Goal: Book appointment/travel/reservation

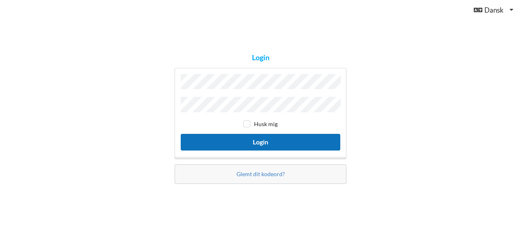
click at [266, 142] on button "Login" at bounding box center [260, 142] width 159 height 17
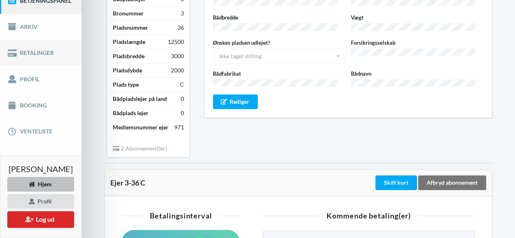
scroll to position [120, 0]
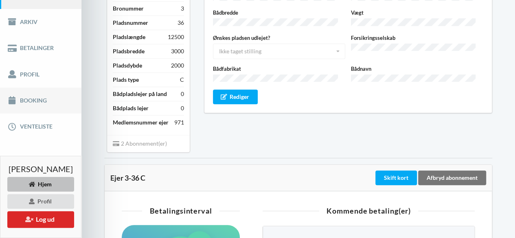
click at [35, 102] on link "Booking" at bounding box center [40, 100] width 81 height 26
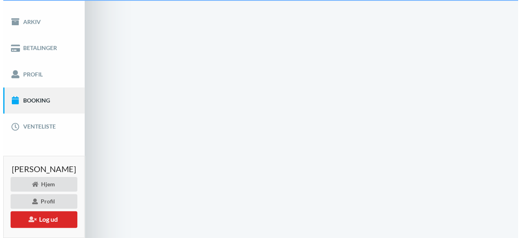
scroll to position [21, 0]
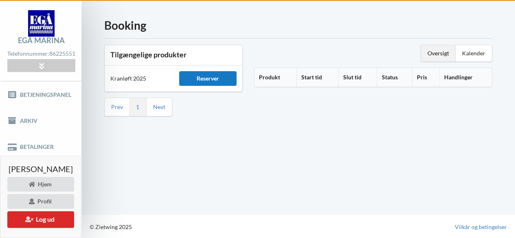
click at [226, 81] on div "Reserver" at bounding box center [207, 78] width 57 height 15
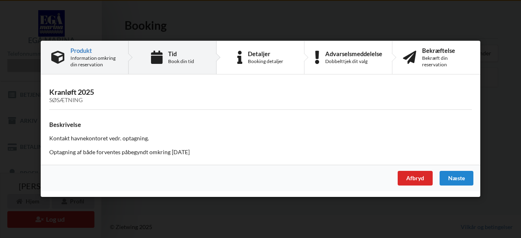
click at [160, 55] on icon at bounding box center [156, 57] width 11 height 13
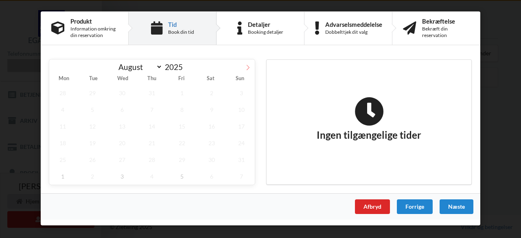
click at [247, 70] on span at bounding box center [248, 66] width 14 height 14
click at [57, 67] on icon at bounding box center [56, 68] width 6 height 6
click at [118, 135] on span "24" at bounding box center [122, 143] width 27 height 17
click at [123, 125] on span "17" at bounding box center [122, 126] width 27 height 17
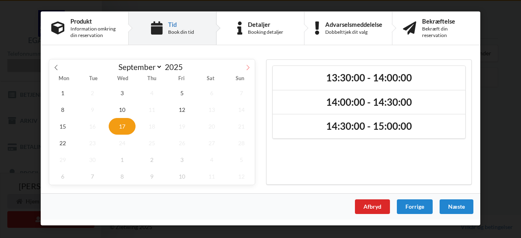
click at [249, 68] on icon at bounding box center [248, 68] width 6 height 6
click at [56, 67] on icon at bounding box center [56, 68] width 6 height 6
select select "8"
click at [63, 126] on span "15" at bounding box center [62, 126] width 27 height 17
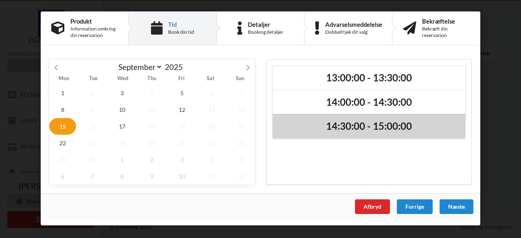
click at [350, 126] on h2 "14:30:00 - 15:00:00" at bounding box center [368, 126] width 181 height 13
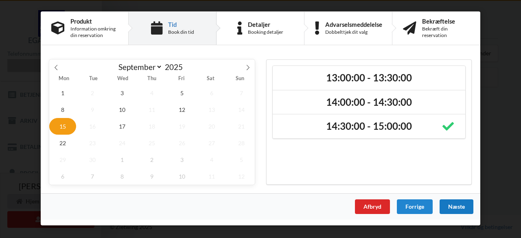
click at [459, 207] on div "Næste" at bounding box center [456, 206] width 34 height 15
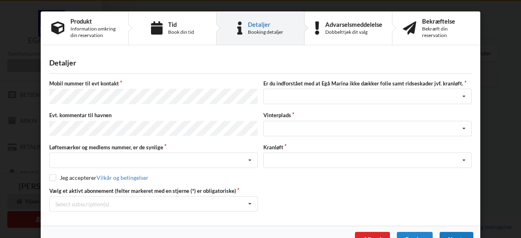
click at [459, 207] on div "Vælg et aktivt abonnement (felter markeret med en stjerne (*) er obligatoriske)…" at bounding box center [260, 199] width 428 height 24
click at [118, 157] on div "Nej, jeg kontakter havnekontoret inden løftet Ja, mine mærker er synlige og int…" at bounding box center [153, 160] width 208 height 15
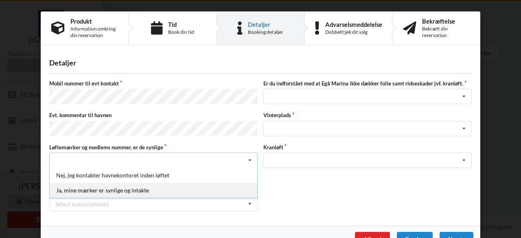
click at [98, 184] on div "Ja, mine mærker er synlige og intakte" at bounding box center [153, 190] width 207 height 15
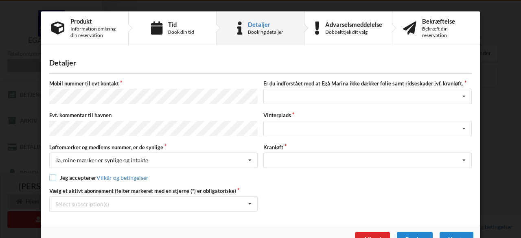
click at [50, 174] on input "checkbox" at bounding box center [52, 177] width 7 height 7
checkbox input "true"
click at [331, 96] on div "Jeg har tæpper med og tager selv ansvaret for eventuelle folie samt ridseskader…" at bounding box center [367, 96] width 208 height 15
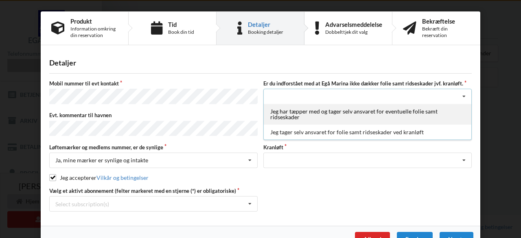
click at [323, 112] on div "Jeg har tæpper med og tager selv ansvaret for eventuelle folie samt ridseskader" at bounding box center [367, 114] width 207 height 21
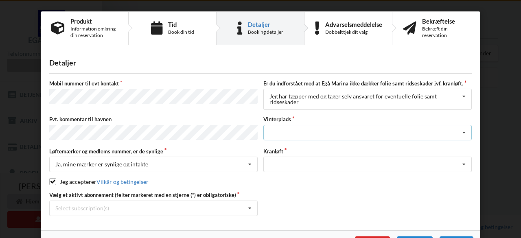
click at [310, 128] on div "Landplads nr. 1 Landplads nr. 2 Landplads nr.3 Landplads nr. 4 Landplads nr. 5 …" at bounding box center [367, 132] width 208 height 15
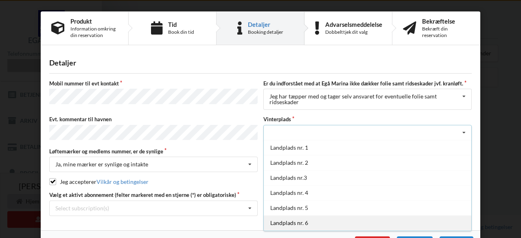
click at [301, 221] on div "Landplads nr. 6" at bounding box center [367, 222] width 207 height 15
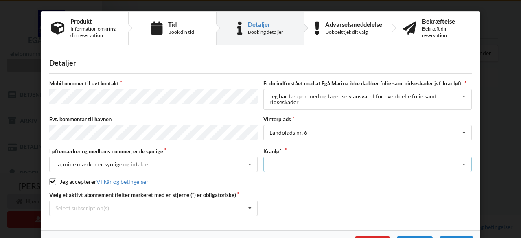
click at [303, 162] on div "Optagning" at bounding box center [367, 164] width 208 height 15
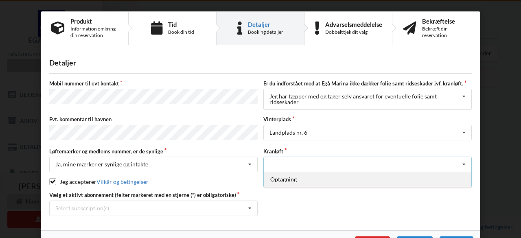
click at [291, 177] on div "Optagning" at bounding box center [367, 179] width 207 height 15
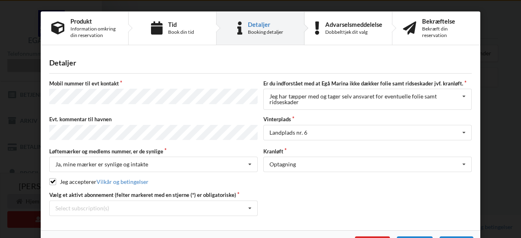
scroll to position [22, 0]
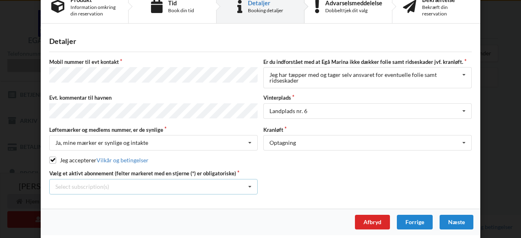
click at [206, 181] on div "Select subscription(s) * Ejer 3-36 C * 6 tons stativ - uden støtteben" at bounding box center [153, 186] width 208 height 15
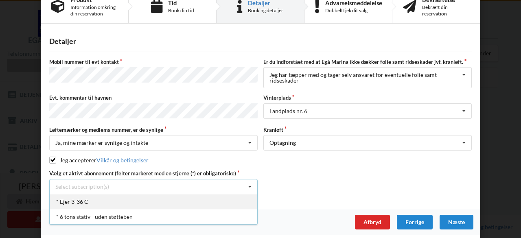
click at [79, 200] on div "* Ejer 3-36 C" at bounding box center [153, 201] width 207 height 15
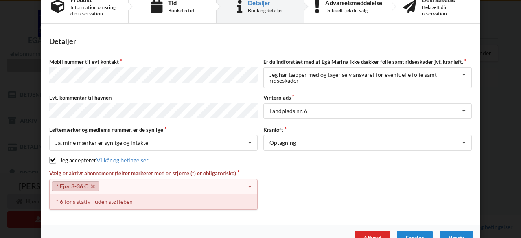
click at [81, 200] on div "* 6 tons stativ - uden støtteben" at bounding box center [153, 201] width 207 height 15
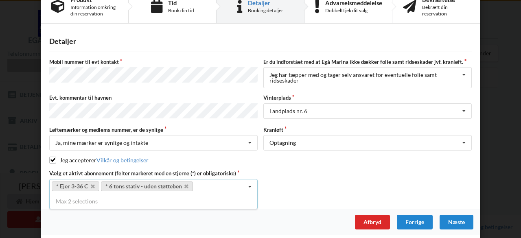
click at [140, 228] on div "Afbryd Forrige [GEOGRAPHIC_DATA]" at bounding box center [260, 222] width 439 height 26
click at [371, 215] on div "Afbryd" at bounding box center [372, 222] width 35 height 15
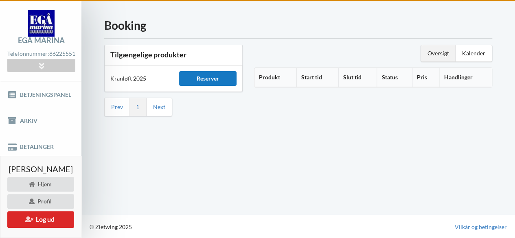
click at [230, 74] on div "Reserver" at bounding box center [207, 78] width 57 height 15
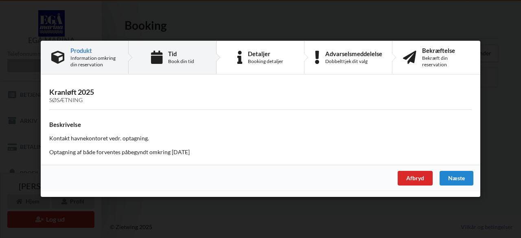
click at [185, 61] on div "Book din tid" at bounding box center [181, 61] width 26 height 7
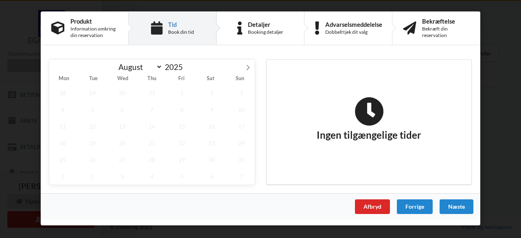
scroll to position [0, 0]
click at [247, 66] on icon at bounding box center [248, 68] width 6 height 6
select select "8"
click at [63, 127] on span "15" at bounding box center [62, 126] width 27 height 17
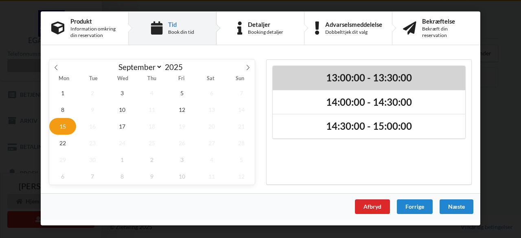
click at [341, 76] on h2 "13:00:00 - 13:30:00" at bounding box center [368, 78] width 181 height 13
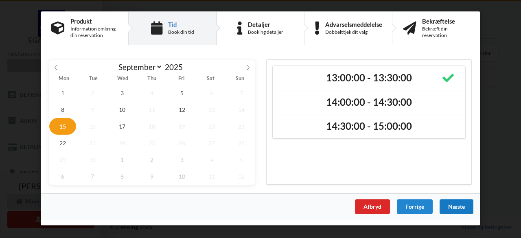
click at [457, 204] on div "Næste" at bounding box center [456, 206] width 34 height 15
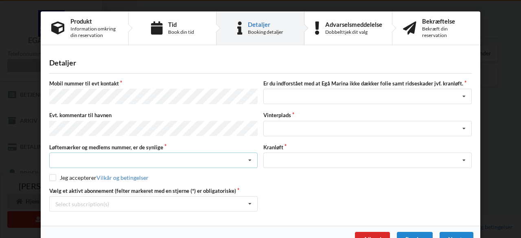
click at [94, 156] on div "Nej, jeg kontakter havnekontoret inden løftet Ja, mine mærker er synlige og int…" at bounding box center [153, 160] width 208 height 15
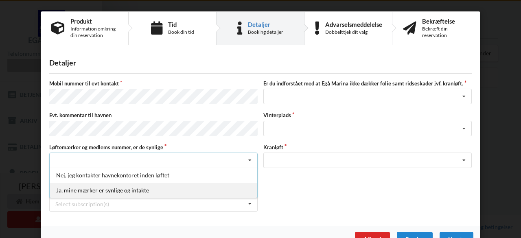
click at [83, 190] on div "Ja, mine mærker er synlige og intakte" at bounding box center [153, 190] width 207 height 15
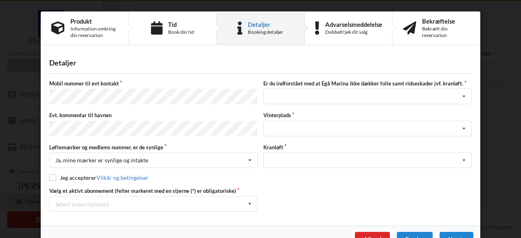
click at [53, 176] on input "checkbox" at bounding box center [52, 177] width 7 height 7
checkbox input "true"
click at [279, 96] on div "Jeg har tæpper med og tager selv ansvaret for eventuelle folie samt ridseskader…" at bounding box center [367, 96] width 208 height 15
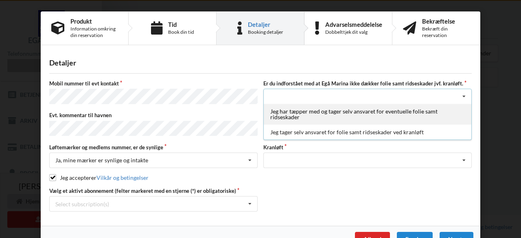
click at [285, 114] on div "Jeg har tæpper med og tager selv ansvaret for eventuelle folie samt ridseskader" at bounding box center [367, 114] width 207 height 21
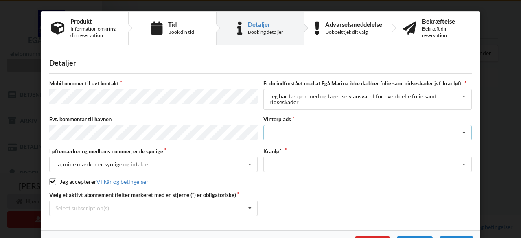
click at [287, 130] on div "Landplads nr. 1 Landplads nr. 2 Landplads nr.3 Landplads nr. 4 Landplads nr. 5 …" at bounding box center [367, 132] width 208 height 15
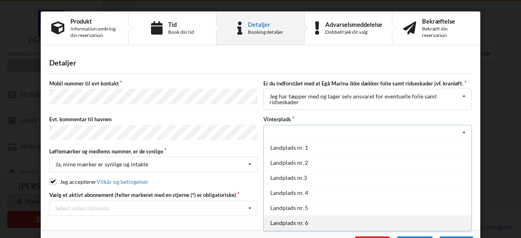
click at [299, 223] on div "Landplads nr. 6" at bounding box center [367, 222] width 207 height 15
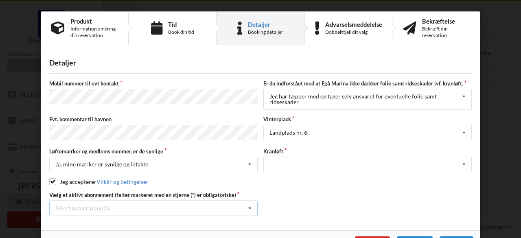
click at [132, 201] on div "Select subscription(s) * Ejer 3-36 C * 6 tons stativ - uden støtteben" at bounding box center [153, 208] width 208 height 15
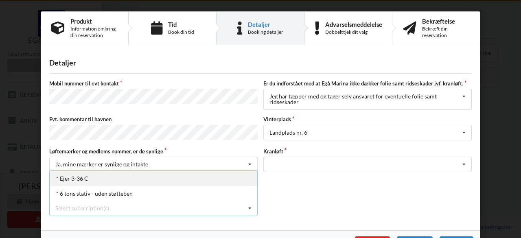
click at [65, 175] on div "* Ejer 3-36 C" at bounding box center [153, 178] width 207 height 15
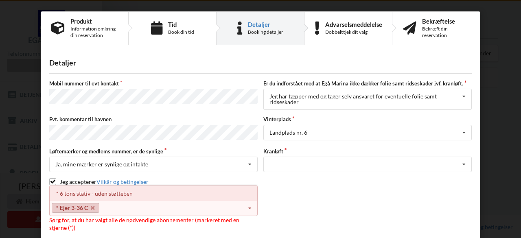
click at [87, 190] on div "* 6 tons stativ - uden støtteben" at bounding box center [153, 193] width 207 height 15
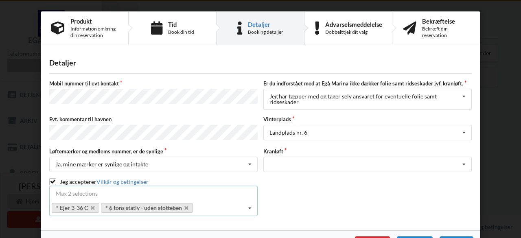
scroll to position [22, 0]
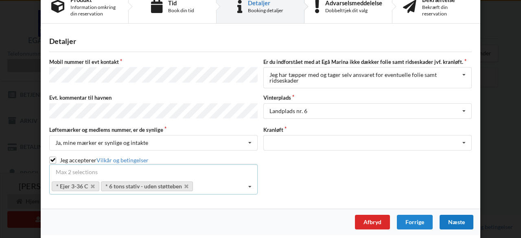
click at [450, 219] on div "Næste" at bounding box center [456, 222] width 34 height 15
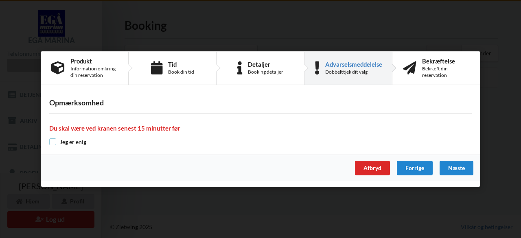
click at [55, 144] on input "checkbox" at bounding box center [52, 141] width 7 height 7
checkbox input "true"
click at [459, 169] on div "Næste" at bounding box center [456, 168] width 34 height 15
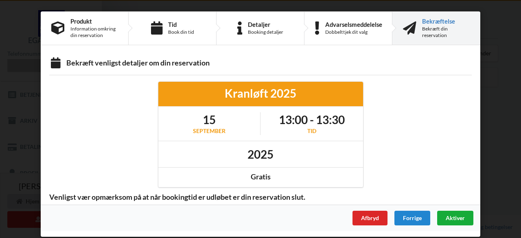
scroll to position [0, 0]
click at [452, 220] on div "Aktiver" at bounding box center [455, 218] width 36 height 15
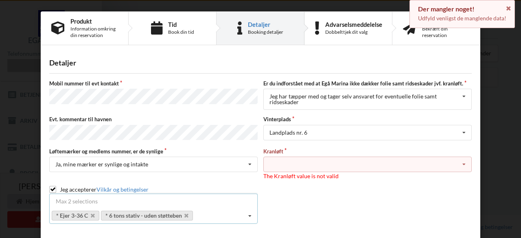
click at [324, 166] on div "Optagning" at bounding box center [367, 164] width 208 height 15
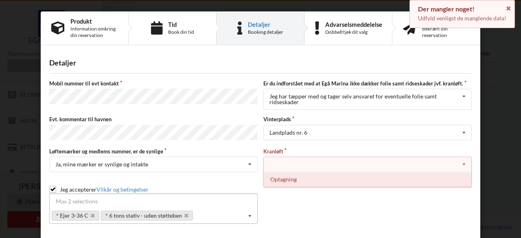
click at [293, 177] on div "Optagning" at bounding box center [367, 179] width 207 height 15
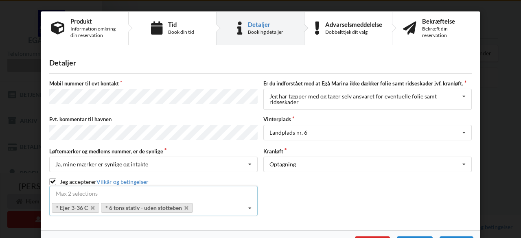
scroll to position [22, 0]
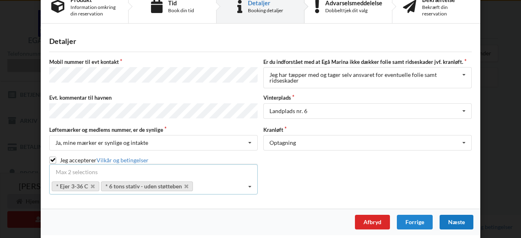
click at [454, 218] on div "Næste" at bounding box center [456, 222] width 34 height 15
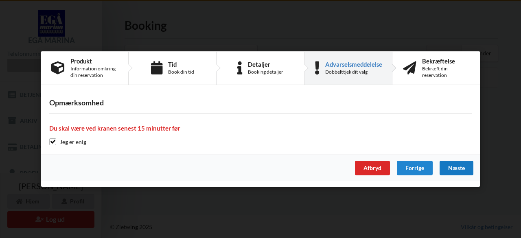
click at [458, 166] on div "Næste" at bounding box center [456, 168] width 34 height 15
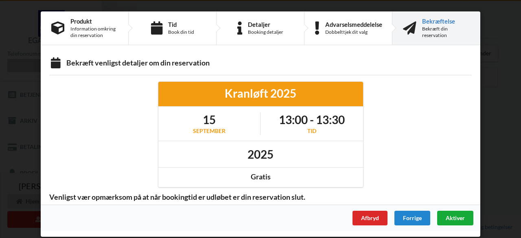
scroll to position [0, 0]
click at [452, 217] on span "Aktiver" at bounding box center [454, 217] width 19 height 7
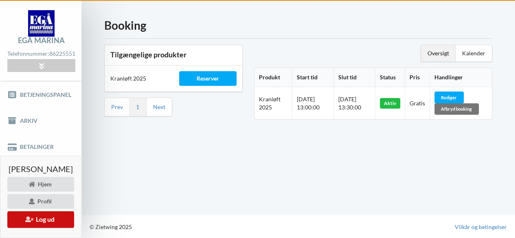
click at [65, 218] on button "Log ud" at bounding box center [40, 219] width 67 height 17
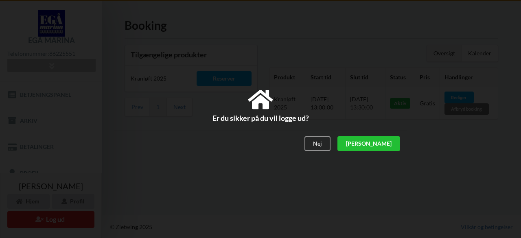
click at [386, 145] on div "[PERSON_NAME]" at bounding box center [368, 143] width 63 height 15
